Goal: Task Accomplishment & Management: Use online tool/utility

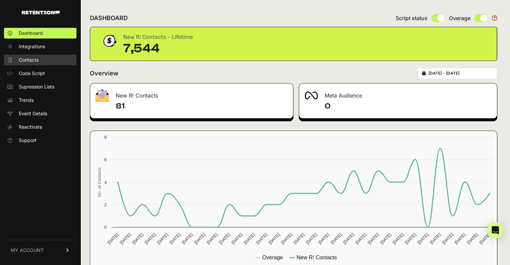
click at [32, 62] on span "Contacts" at bounding box center [29, 60] width 20 height 7
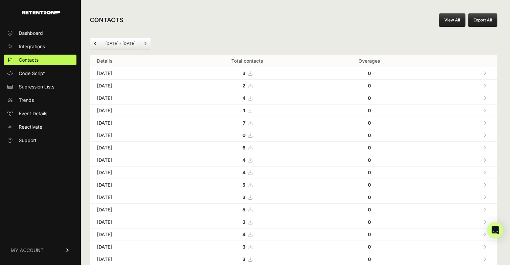
click at [489, 19] on button "Export All" at bounding box center [482, 19] width 29 height 13
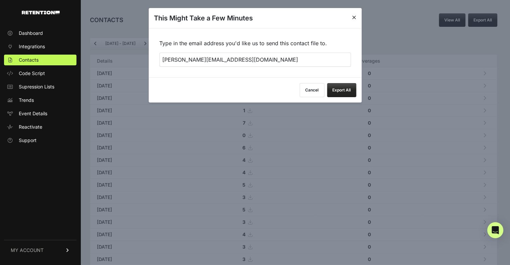
click at [333, 86] on button "Export All" at bounding box center [341, 90] width 29 height 14
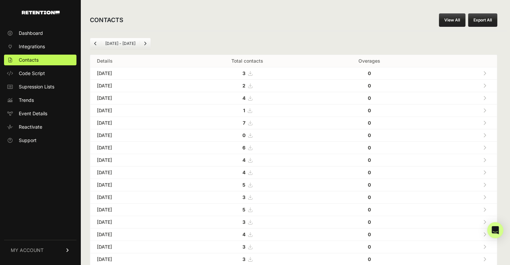
click at [245, 122] on strong "7" at bounding box center [244, 123] width 3 height 6
